Goal: Task Accomplishment & Management: Manage account settings

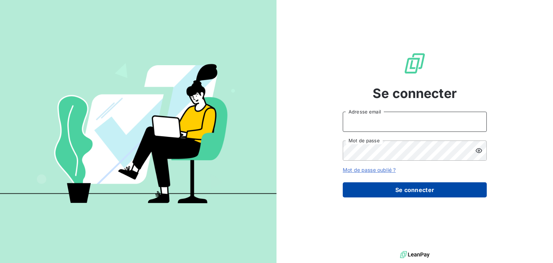
type input "[EMAIL_ADDRESS][DOMAIN_NAME]"
click at [387, 192] on button "Se connecter" at bounding box center [415, 189] width 144 height 15
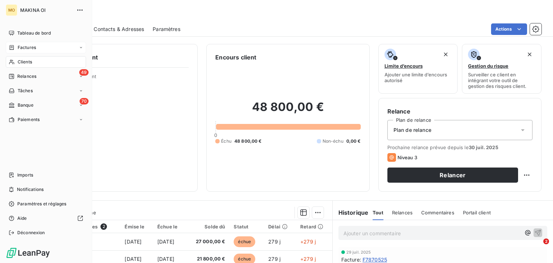
click at [55, 47] on div "Factures" at bounding box center [46, 48] width 80 height 12
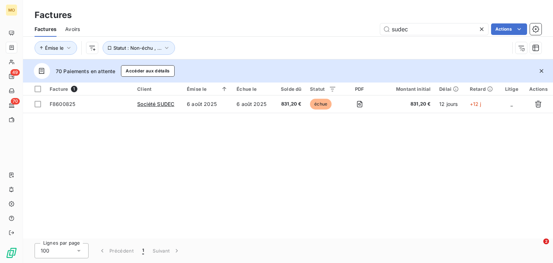
click at [482, 31] on icon at bounding box center [481, 29] width 7 height 7
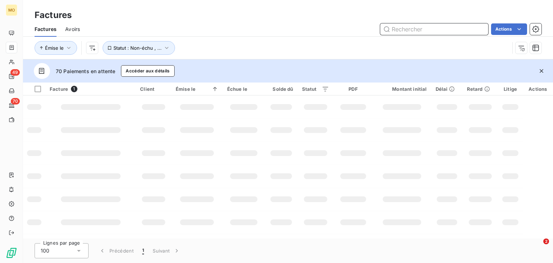
click at [425, 28] on input "text" at bounding box center [434, 29] width 108 height 12
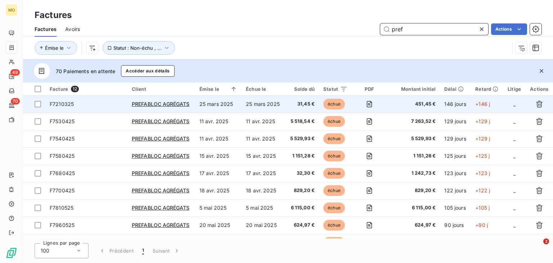
type input "pref"
click at [245, 103] on td "25 mars 2025" at bounding box center [263, 103] width 43 height 17
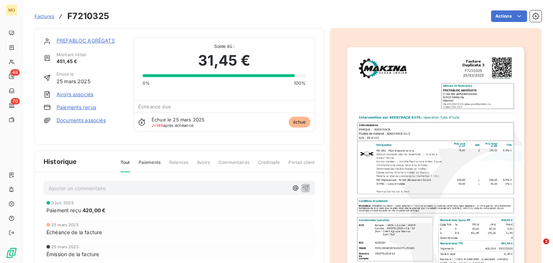
click at [80, 107] on link "Paiements reçus" at bounding box center [77, 107] width 40 height 7
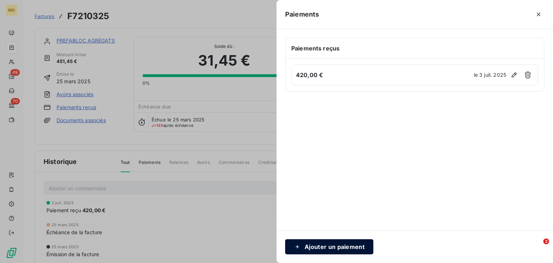
click at [327, 248] on button "Ajouter un paiement" at bounding box center [329, 246] width 88 height 15
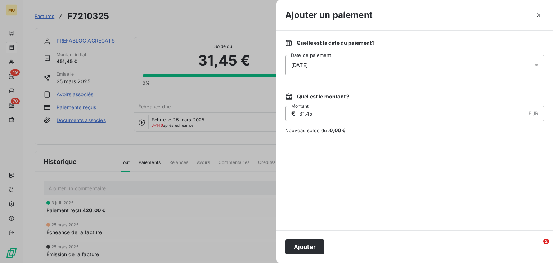
click at [308, 66] on span "18/08/2025" at bounding box center [299, 65] width 17 height 6
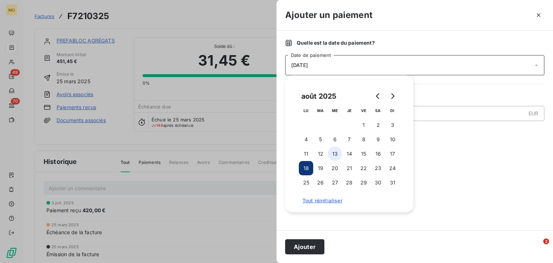
click at [335, 152] on button "13" at bounding box center [335, 154] width 14 height 14
click at [306, 246] on button "Ajouter" at bounding box center [304, 246] width 39 height 15
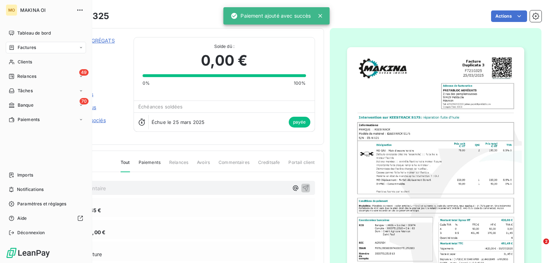
click at [39, 49] on div "Factures" at bounding box center [46, 48] width 80 height 12
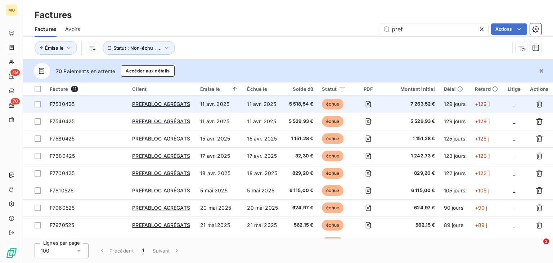
click at [284, 103] on td "5 518,54 €" at bounding box center [301, 103] width 35 height 17
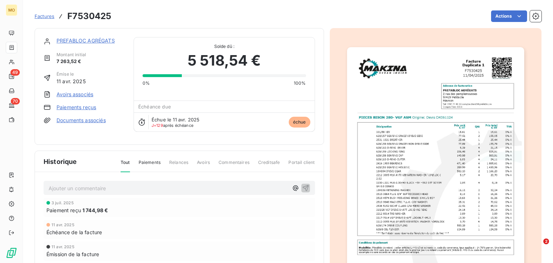
click at [93, 107] on link "Paiements reçus" at bounding box center [77, 107] width 40 height 7
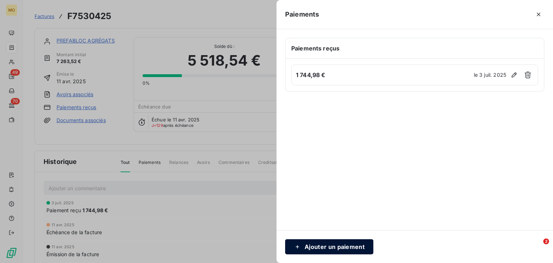
click at [322, 245] on button "Ajouter un paiement" at bounding box center [329, 246] width 88 height 15
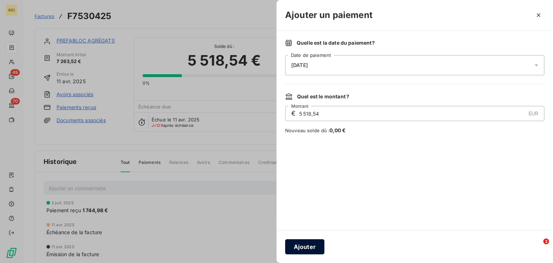
click at [303, 246] on button "Ajouter" at bounding box center [304, 246] width 39 height 15
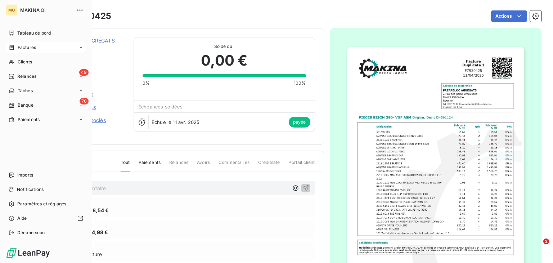
click at [68, 48] on div "Factures" at bounding box center [46, 48] width 80 height 12
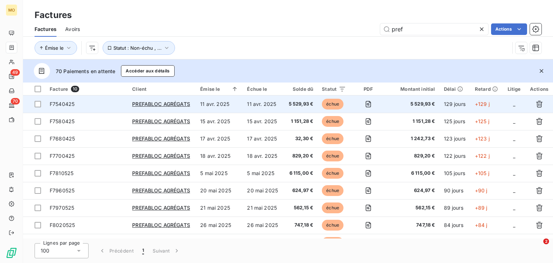
click at [252, 103] on td "11 avr. 2025" at bounding box center [263, 103] width 40 height 17
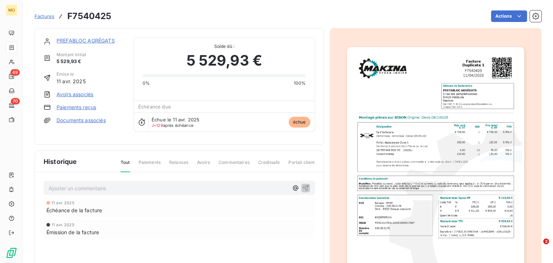
click at [73, 107] on link "Paiements reçus" at bounding box center [77, 107] width 40 height 7
click at [73, 107] on div at bounding box center [276, 131] width 553 height 263
click at [85, 108] on link "Paiements reçus" at bounding box center [77, 107] width 40 height 7
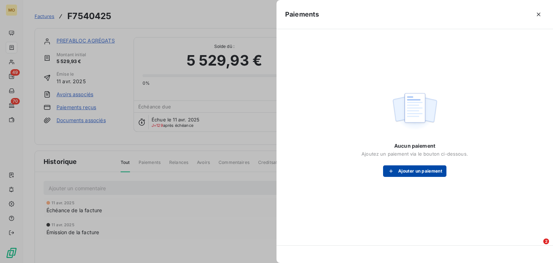
click at [432, 171] on button "Ajouter un paiement" at bounding box center [414, 171] width 63 height 12
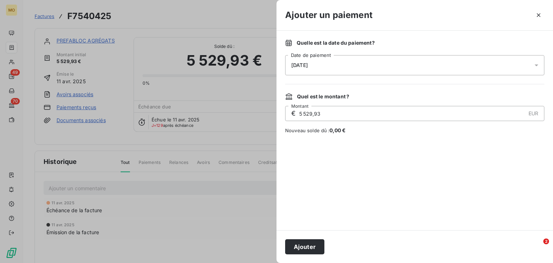
click at [316, 111] on input "5 529,93" at bounding box center [412, 113] width 227 height 14
paste input "632,42"
type input "632,42"
click at [303, 63] on span "18/08/2025" at bounding box center [299, 65] width 17 height 6
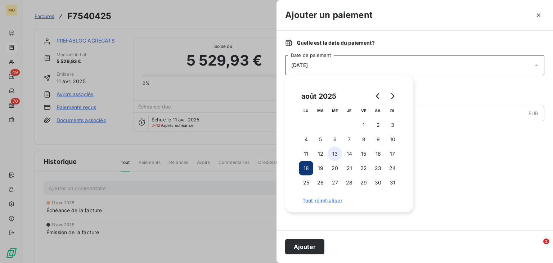
click at [335, 155] on button "13" at bounding box center [335, 154] width 14 height 14
click at [305, 242] on button "Ajouter" at bounding box center [304, 246] width 39 height 15
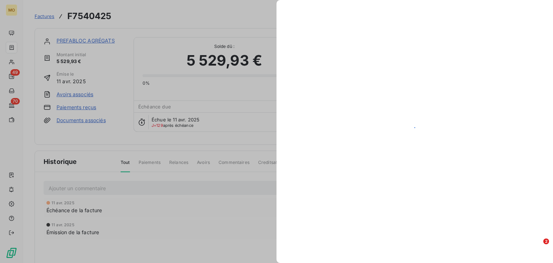
click at [305, 242] on div at bounding box center [415, 131] width 277 height 263
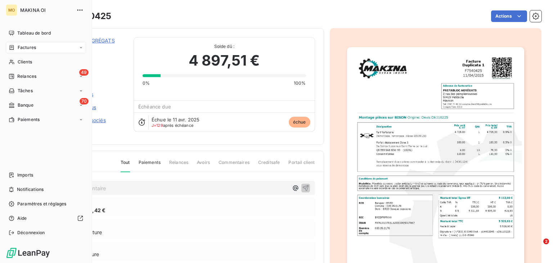
click at [49, 49] on div "Factures" at bounding box center [46, 48] width 80 height 12
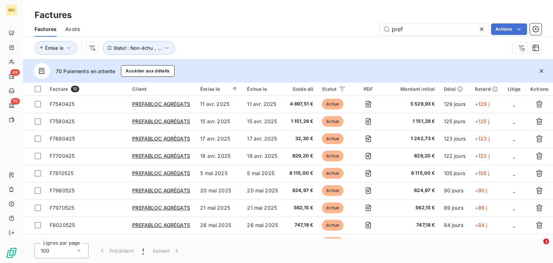
click at [482, 30] on icon at bounding box center [481, 29] width 7 height 7
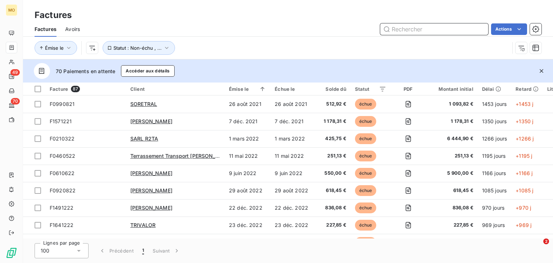
click at [455, 27] on input "text" at bounding box center [434, 29] width 108 height 12
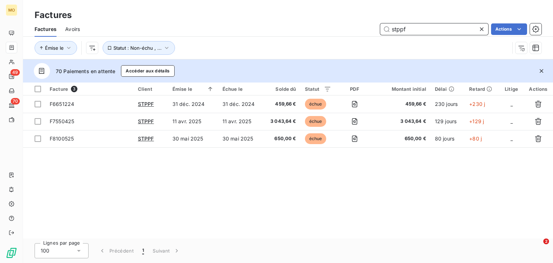
click at [455, 27] on input "stppf" at bounding box center [434, 29] width 108 height 12
type input "stppf"
